Goal: Information Seeking & Learning: Learn about a topic

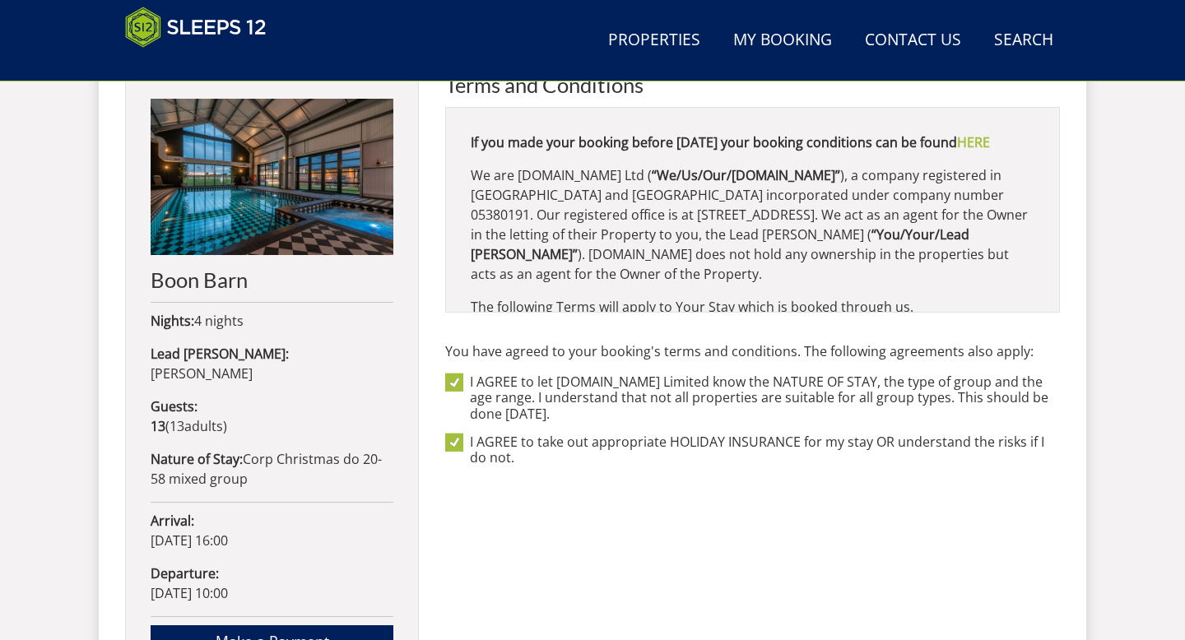
scroll to position [678, 0]
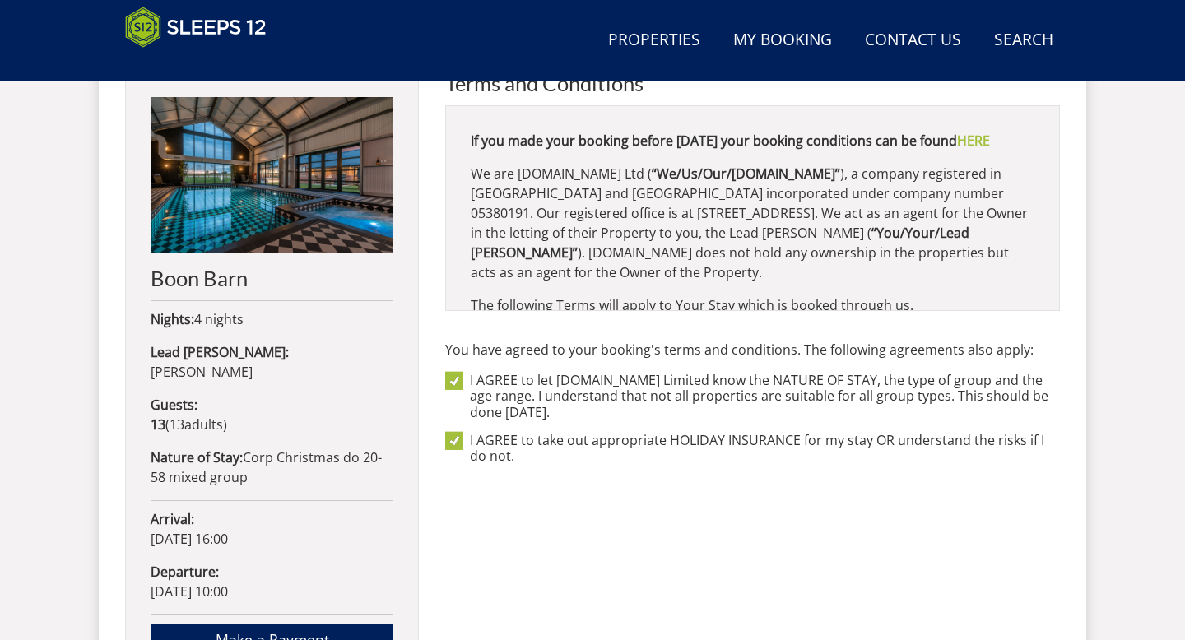
click at [692, 184] on p "We are [DOMAIN_NAME] Ltd ( “We/Us/Our/[DOMAIN_NAME]” ), a company registered in…" at bounding box center [753, 223] width 564 height 119
click at [957, 150] on link "HERE" at bounding box center [973, 141] width 33 height 18
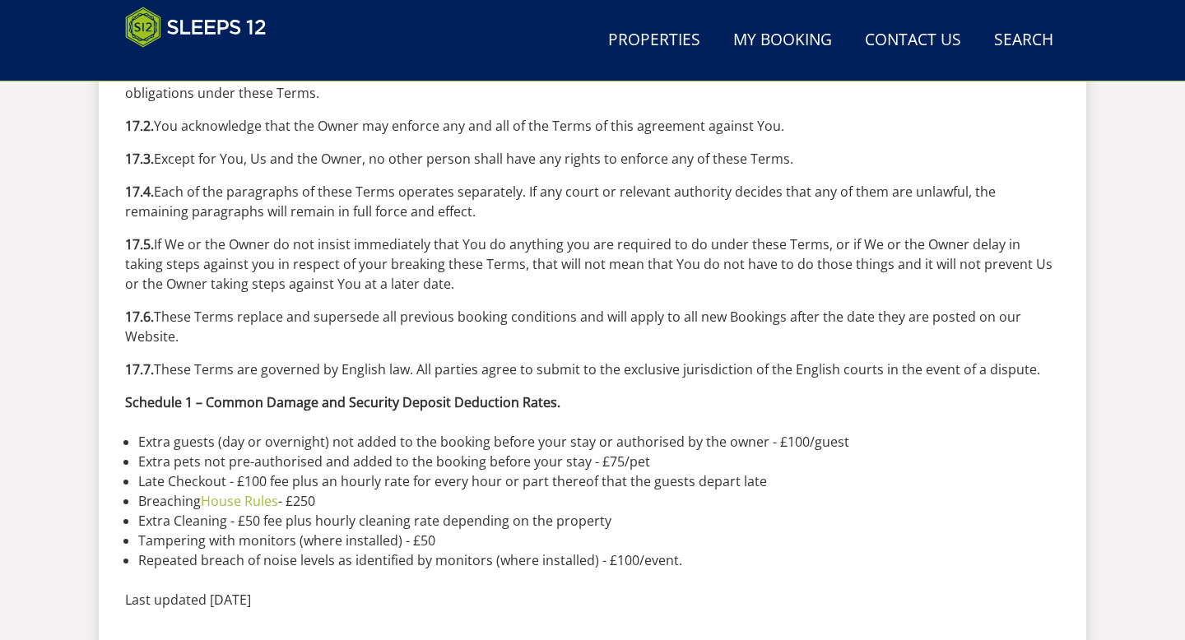
scroll to position [6131, 0]
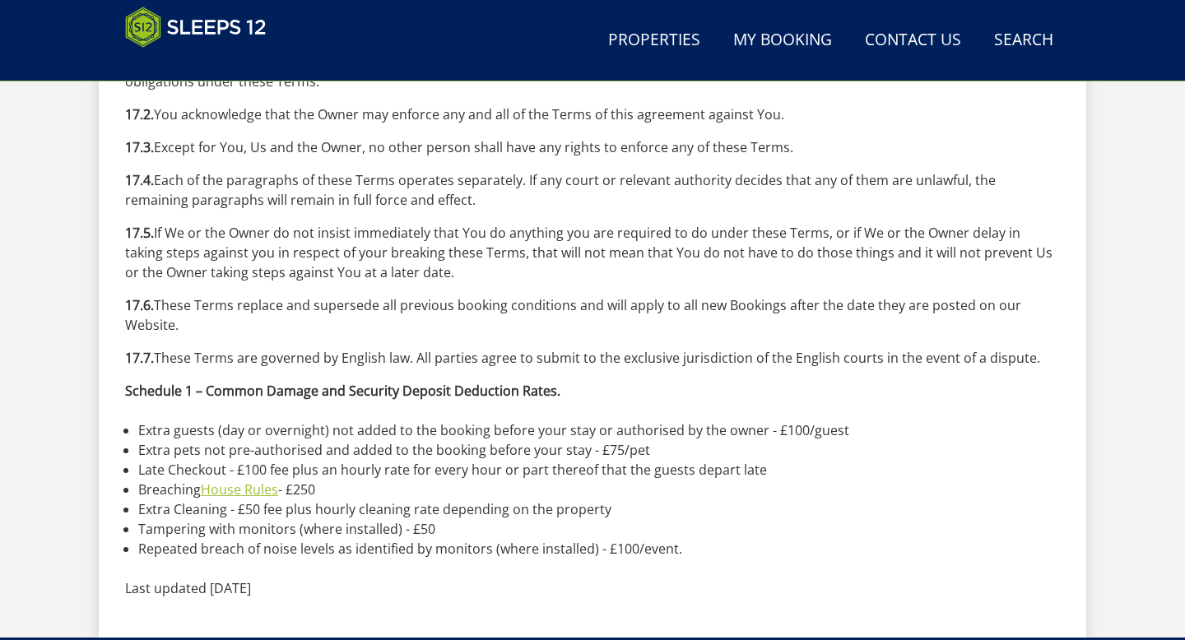
click at [240, 356] on link "House Rules" at bounding box center [239, 490] width 77 height 18
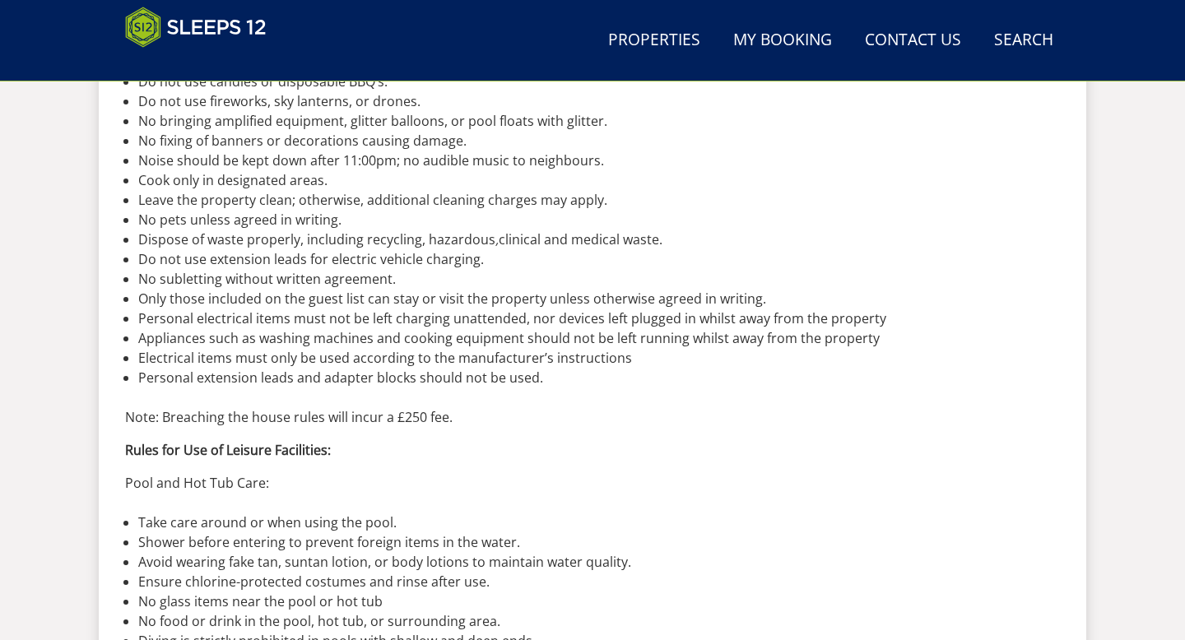
scroll to position [624, 0]
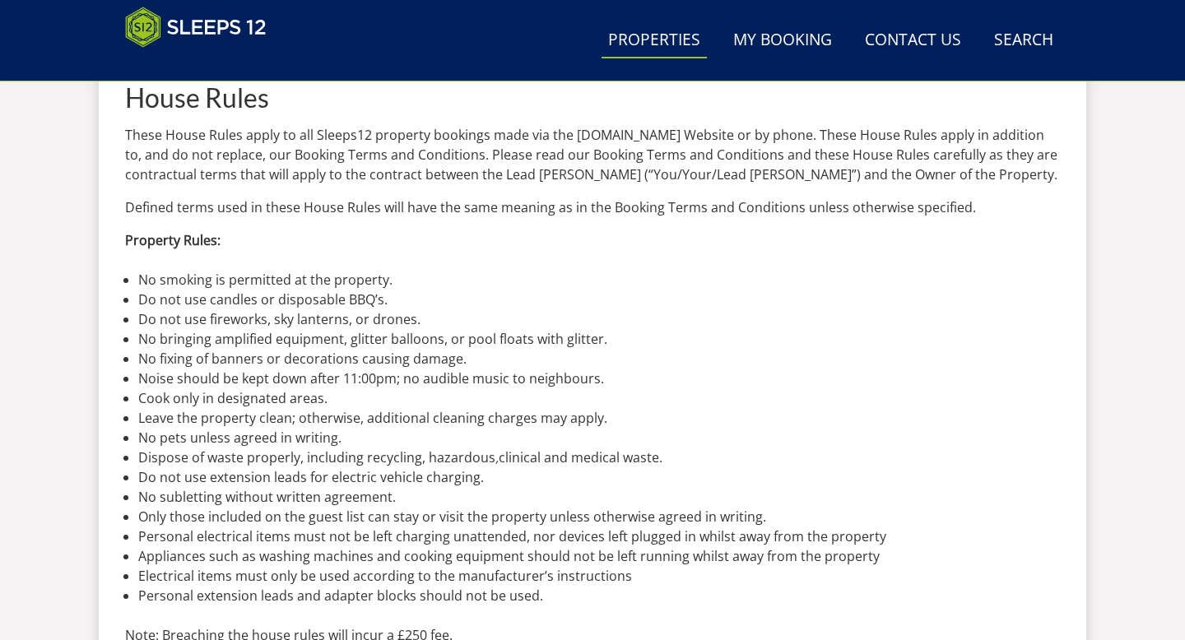
click at [704, 40] on link "Properties" at bounding box center [654, 40] width 105 height 37
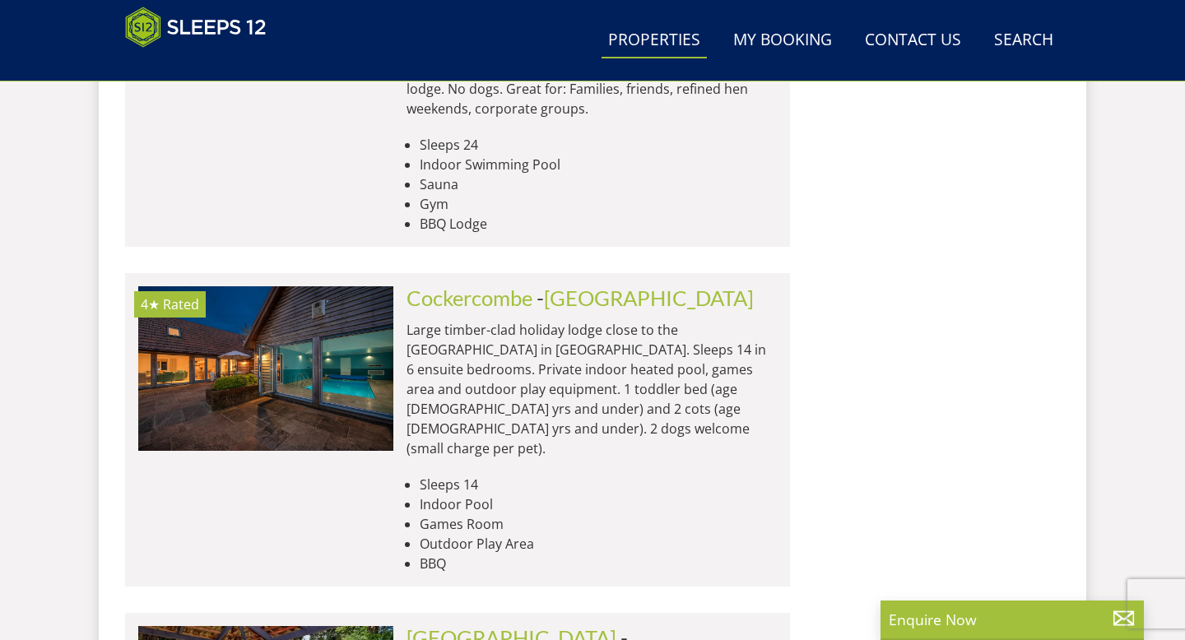
scroll to position [4607, 0]
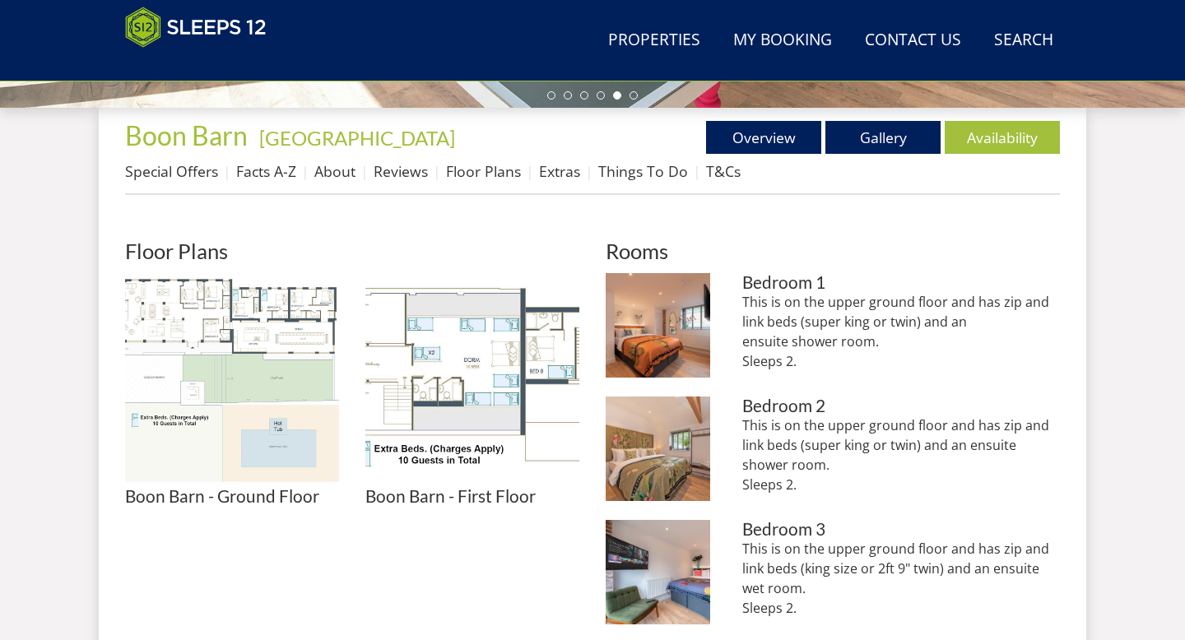
scroll to position [604, 0]
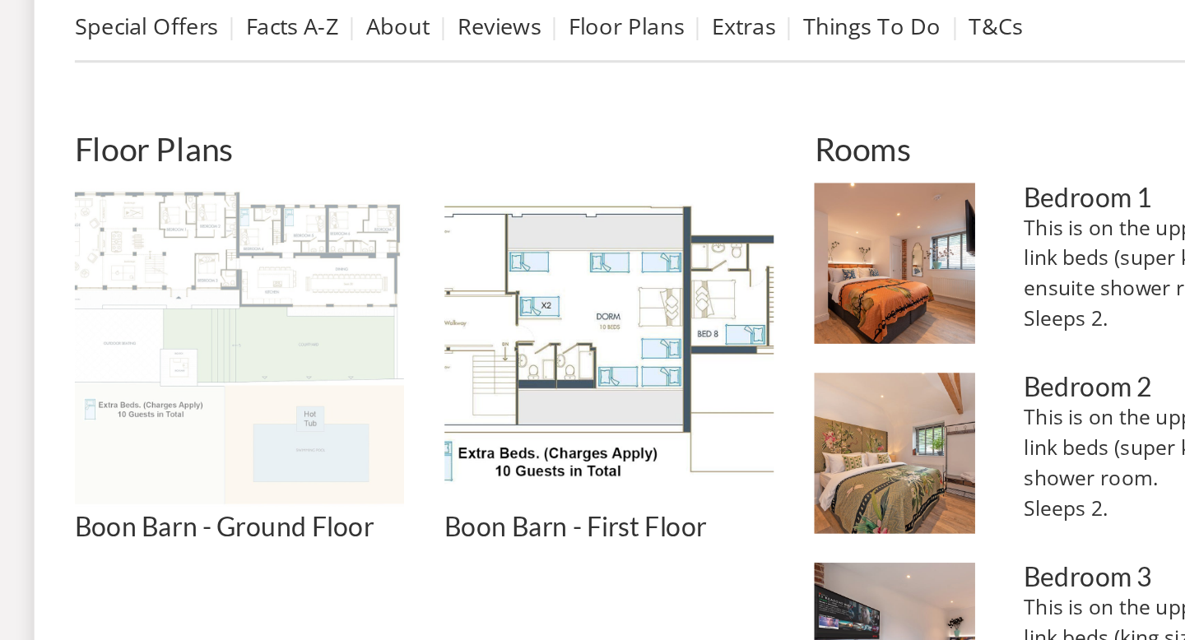
click at [217, 389] on img at bounding box center [232, 362] width 214 height 214
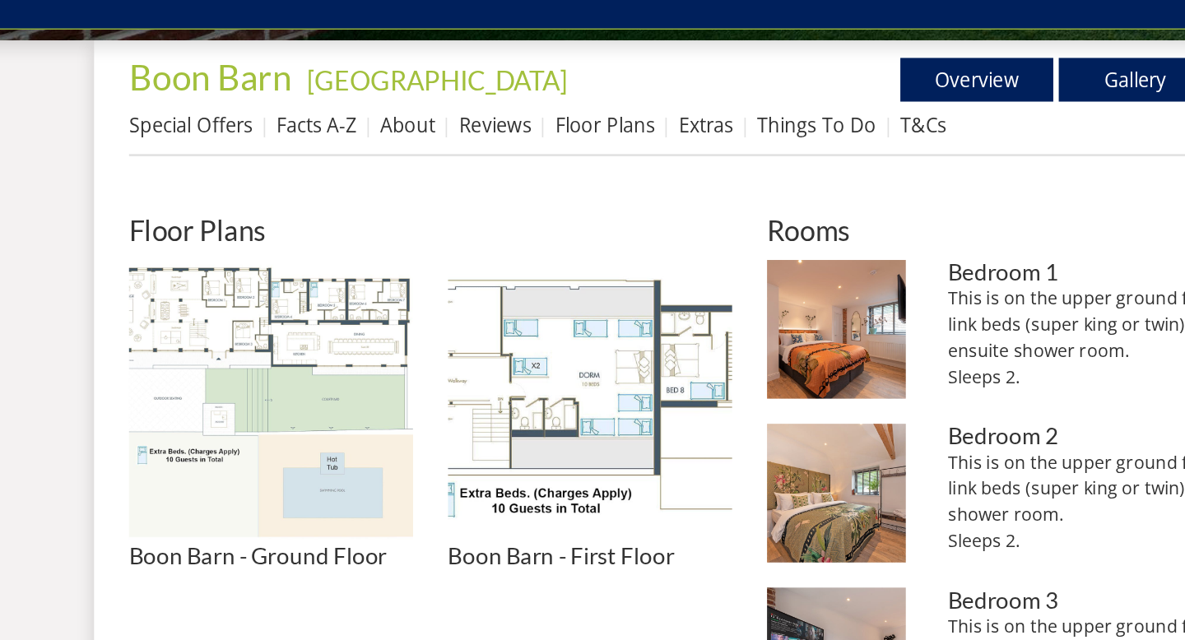
click at [419, 163] on li "Reviews" at bounding box center [410, 153] width 72 height 28
click at [414, 158] on link "Reviews" at bounding box center [401, 153] width 54 height 20
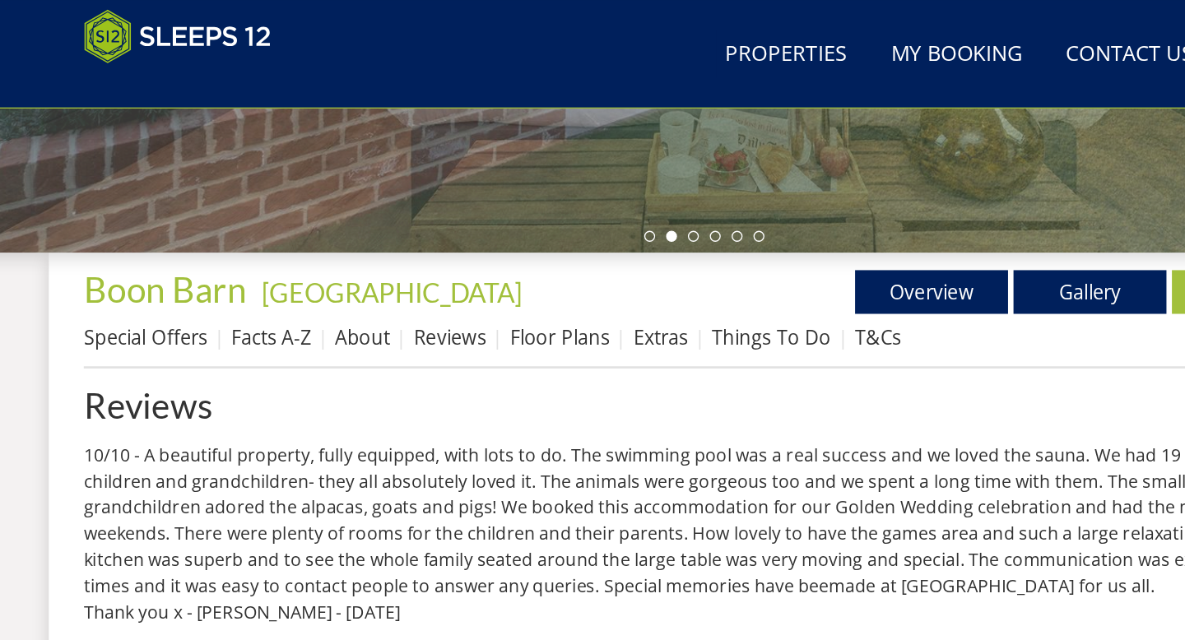
scroll to position [503, 0]
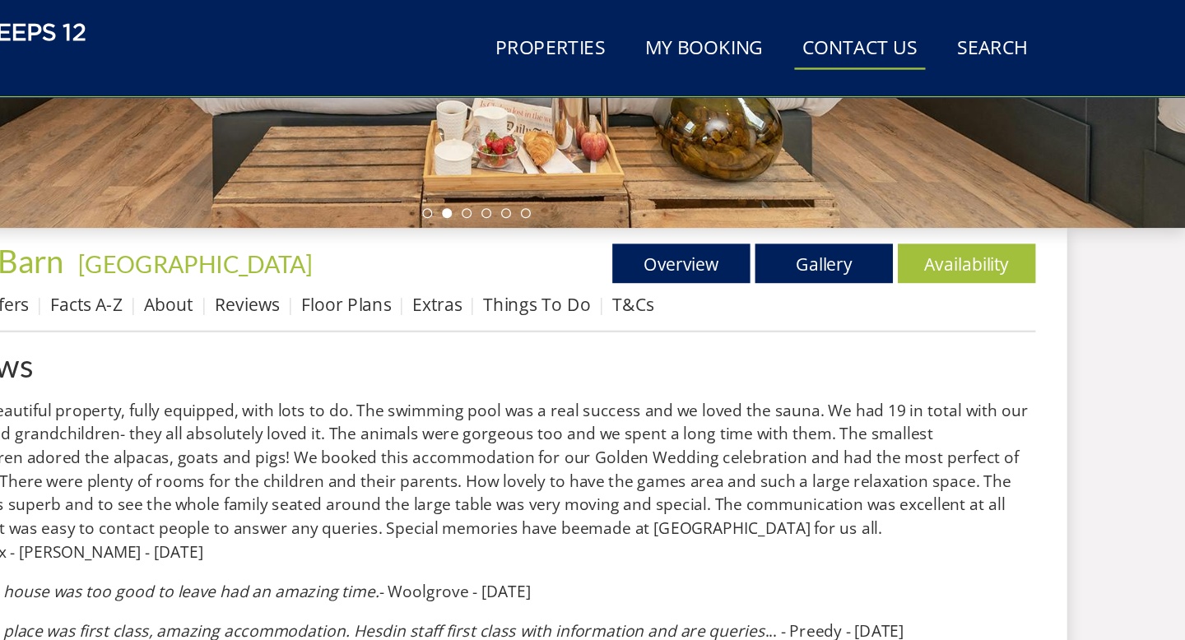
click at [930, 51] on link "Contact Us 01823 665500" at bounding box center [913, 40] width 109 height 37
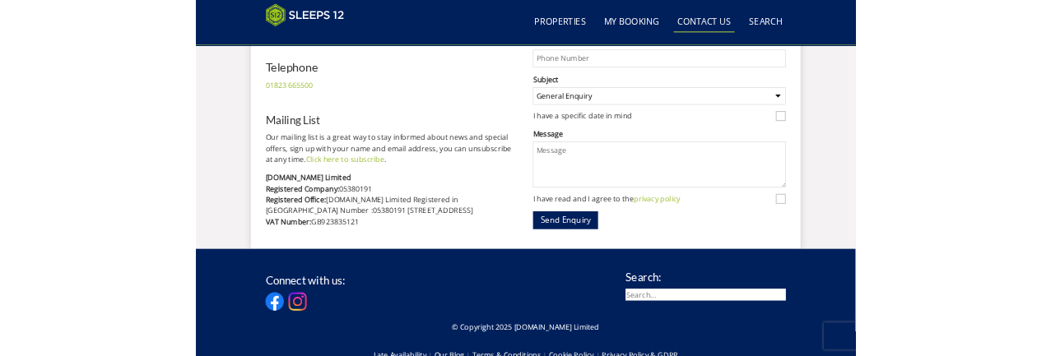
scroll to position [937, 0]
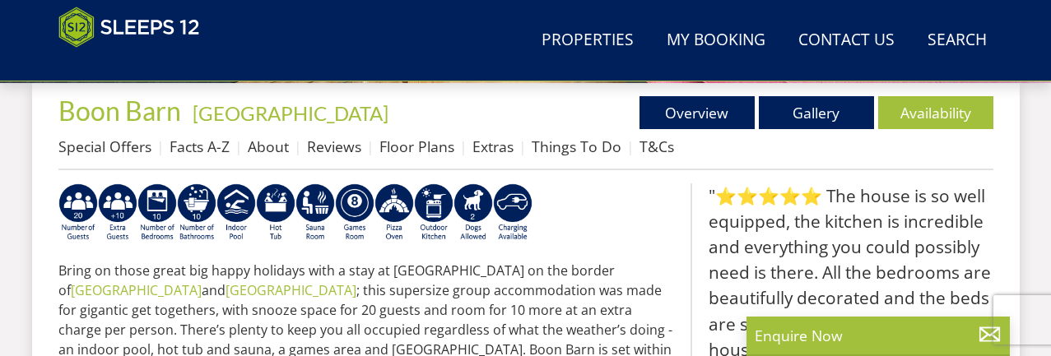
scroll to position [613, 0]
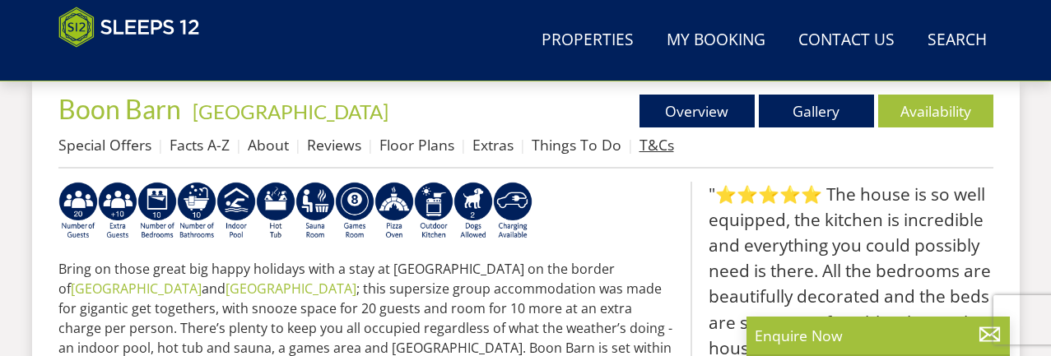
click at [663, 150] on link "T&Cs" at bounding box center [657, 145] width 35 height 20
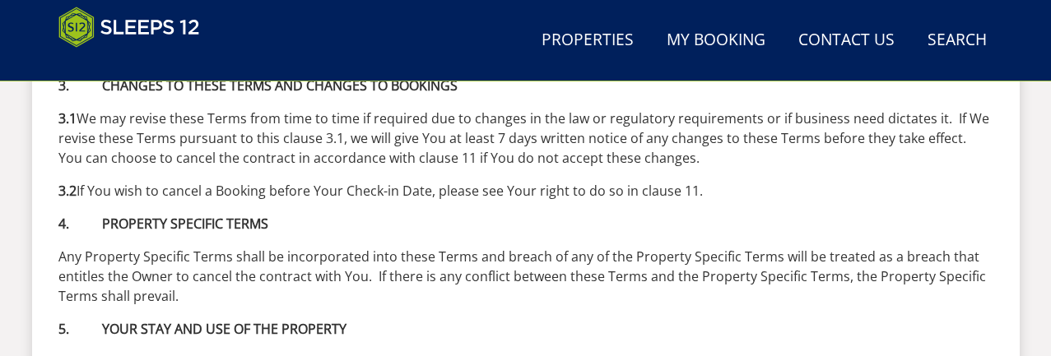
scroll to position [2931, 0]
